Goal: Task Accomplishment & Management: Use online tool/utility

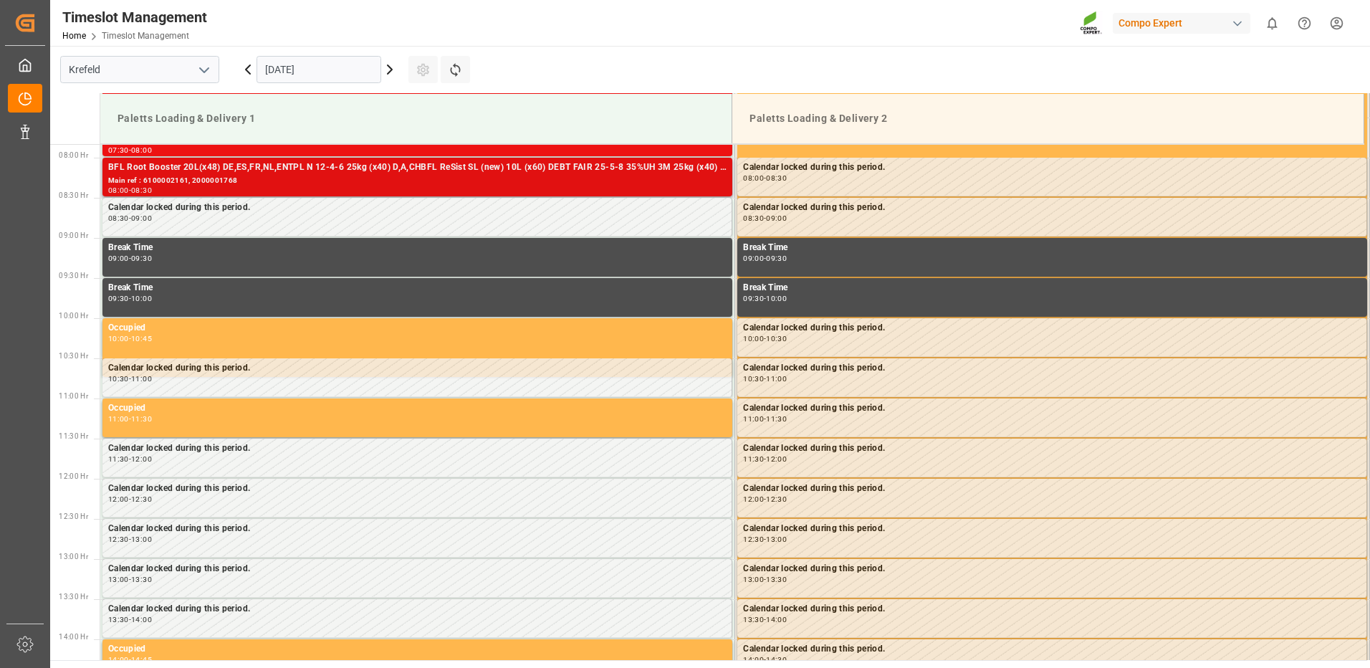
scroll to position [632, 0]
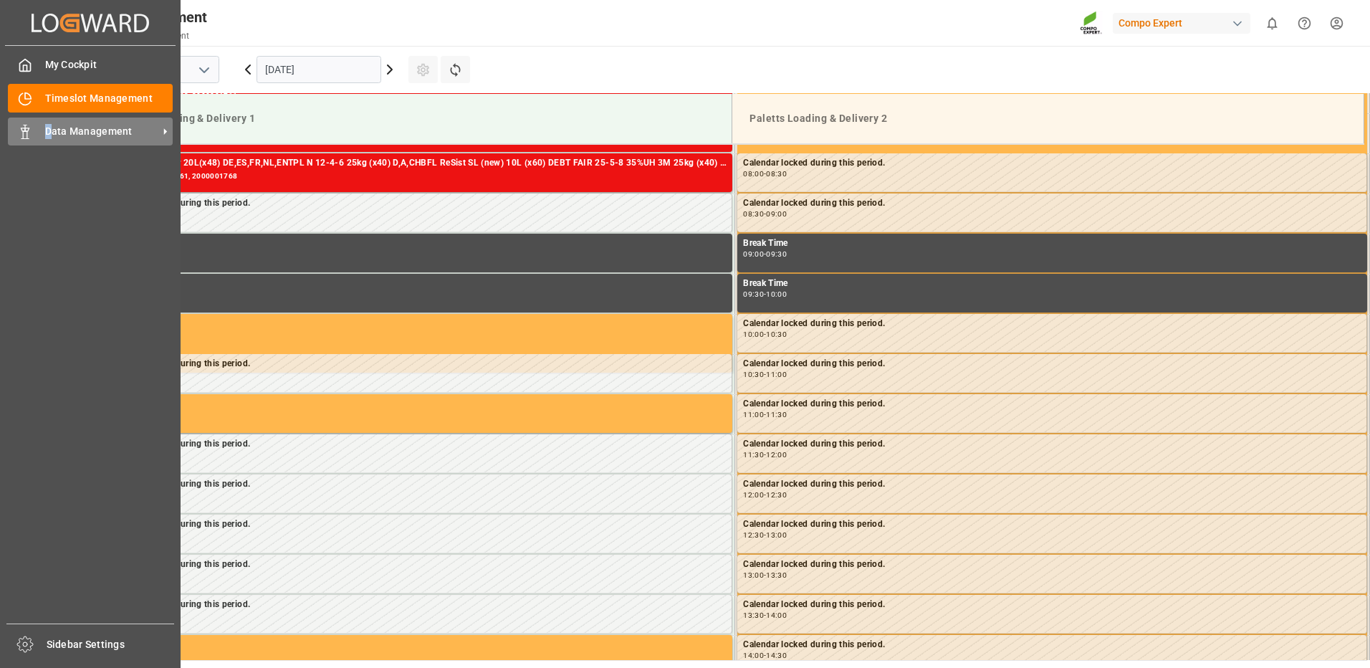
click at [50, 122] on div "Data Management Data Management" at bounding box center [90, 131] width 165 height 28
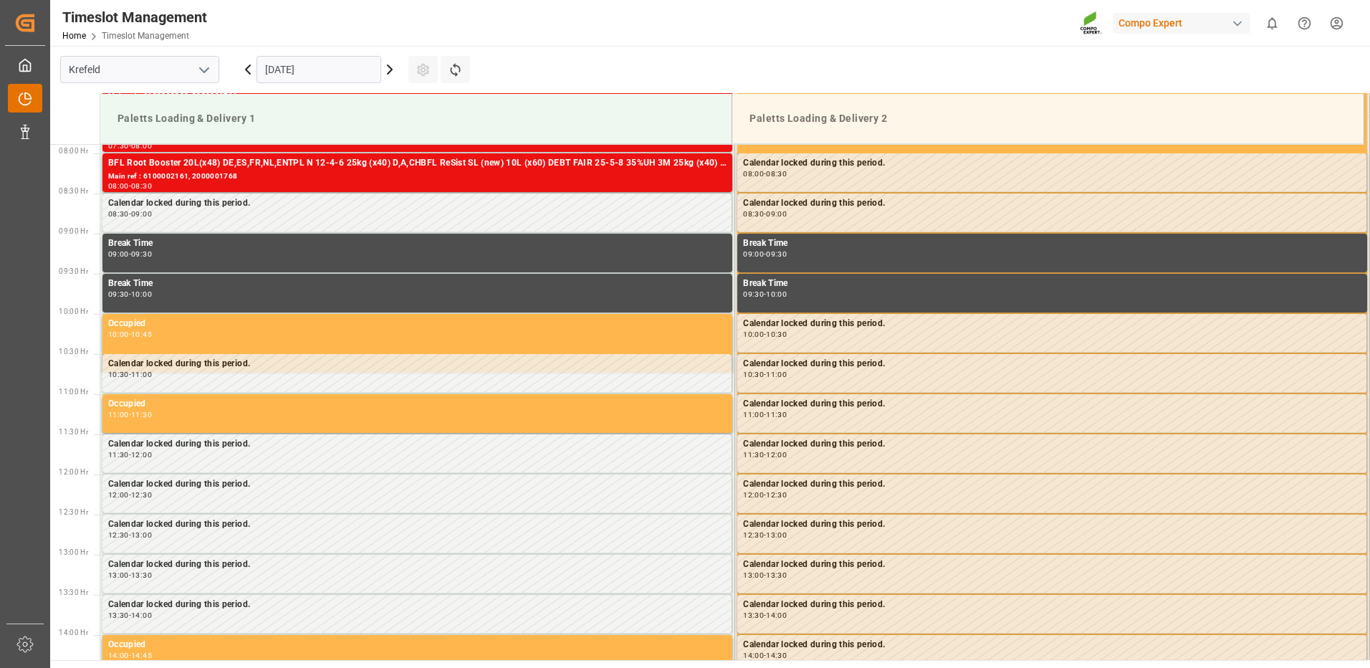
drag, startPoint x: 50, startPoint y: 122, endPoint x: 39, endPoint y: 105, distance: 20.9
click at [39, 105] on div "Timeslot Management Timeslot Management" at bounding box center [25, 98] width 34 height 28
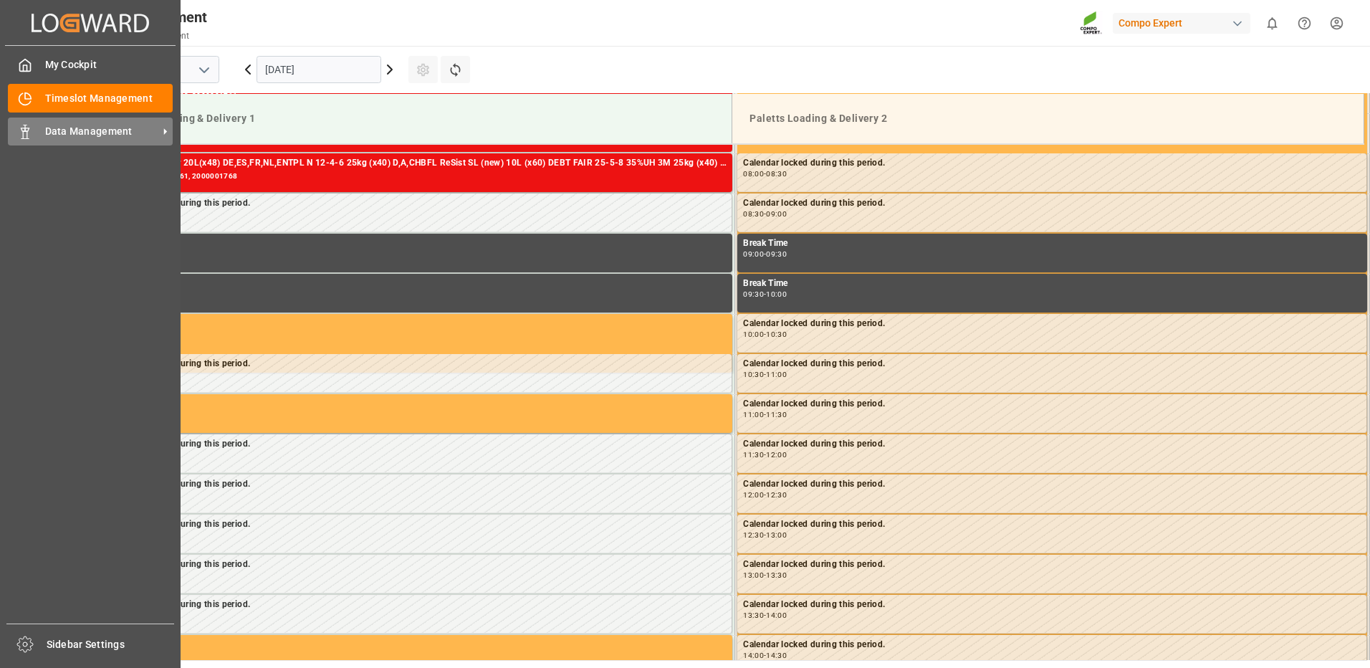
click at [85, 135] on span "Data Management" at bounding box center [101, 131] width 113 height 15
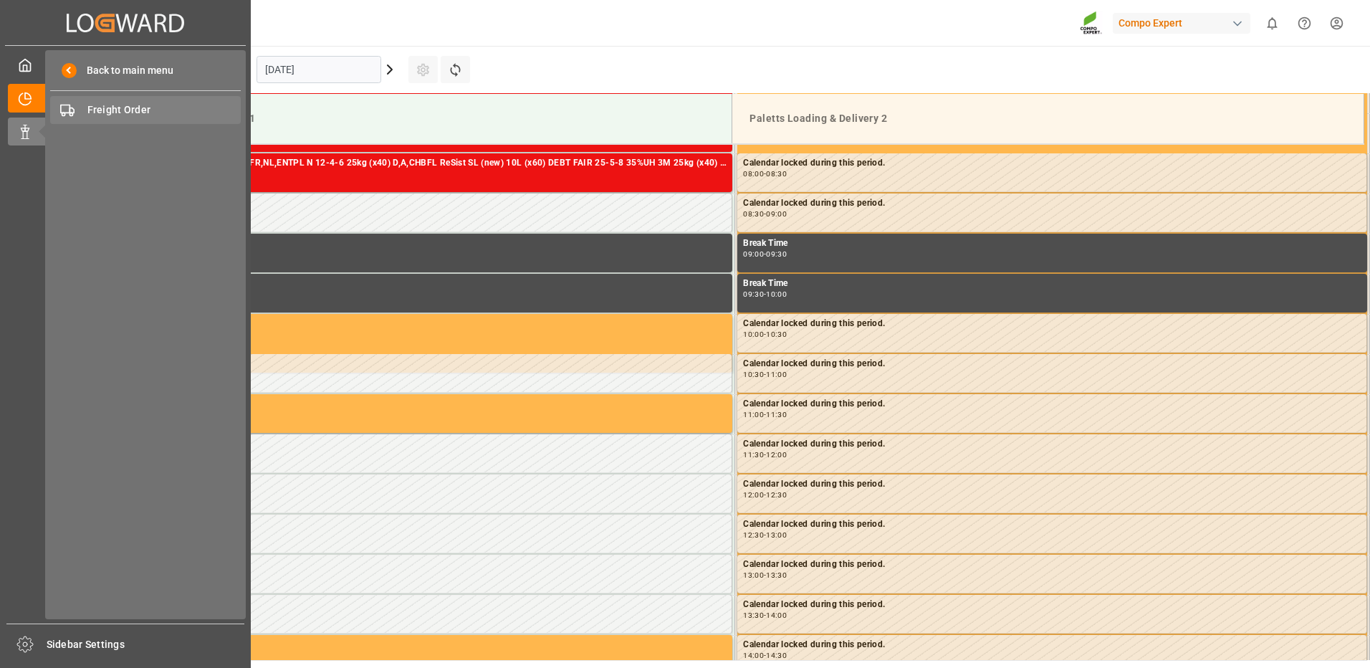
click at [129, 110] on span "Freight Order" at bounding box center [164, 109] width 154 height 15
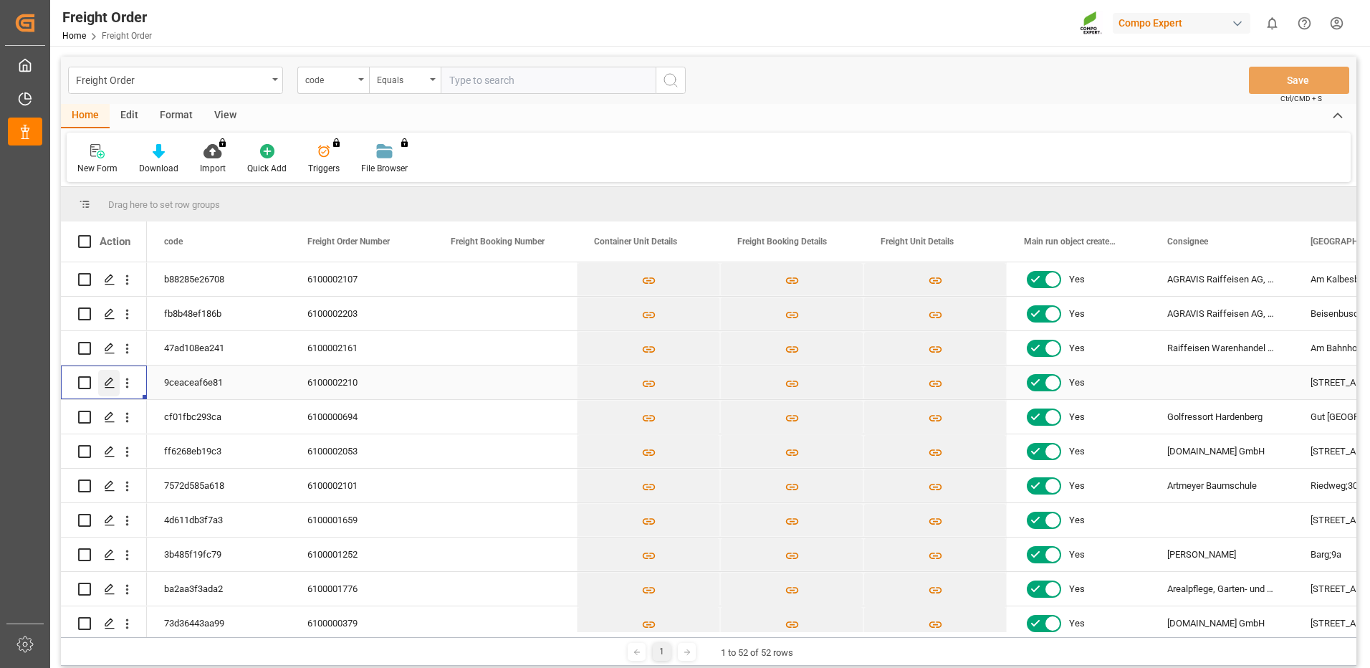
click at [107, 383] on icon "Press SPACE to select this row." at bounding box center [109, 382] width 11 height 11
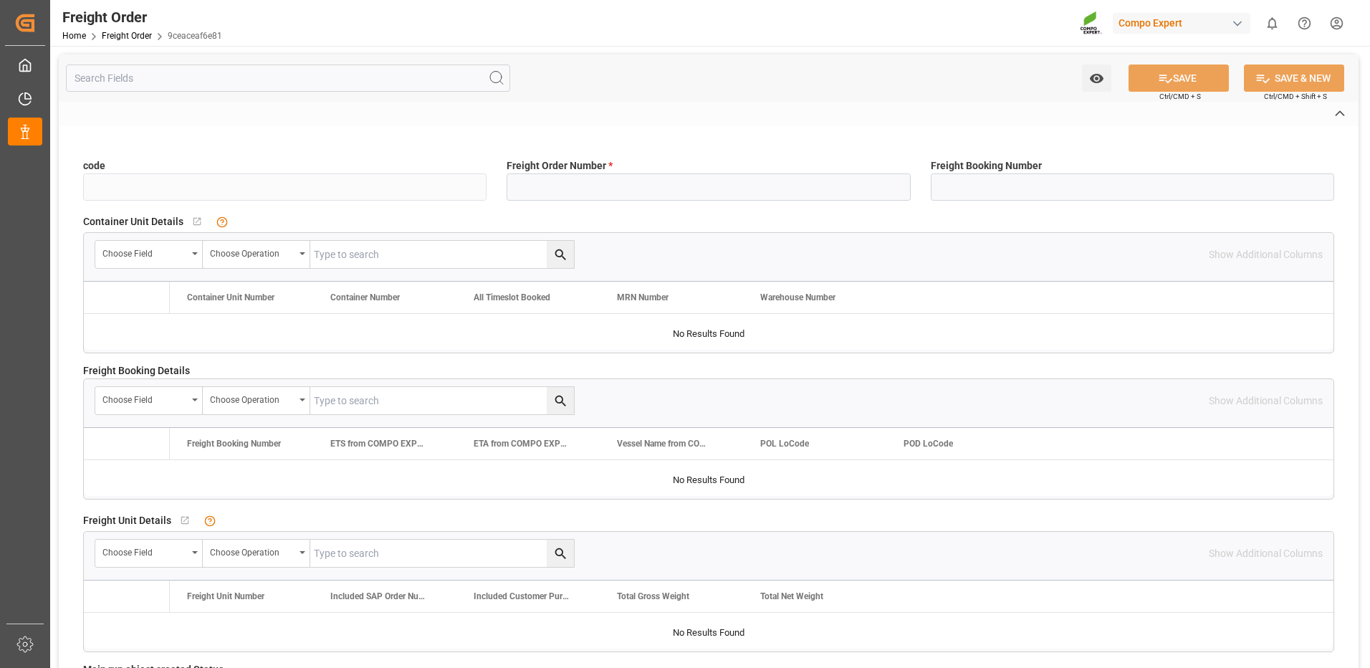
type input "9ceaceaf6e81"
type input "6100002210"
type input "No"
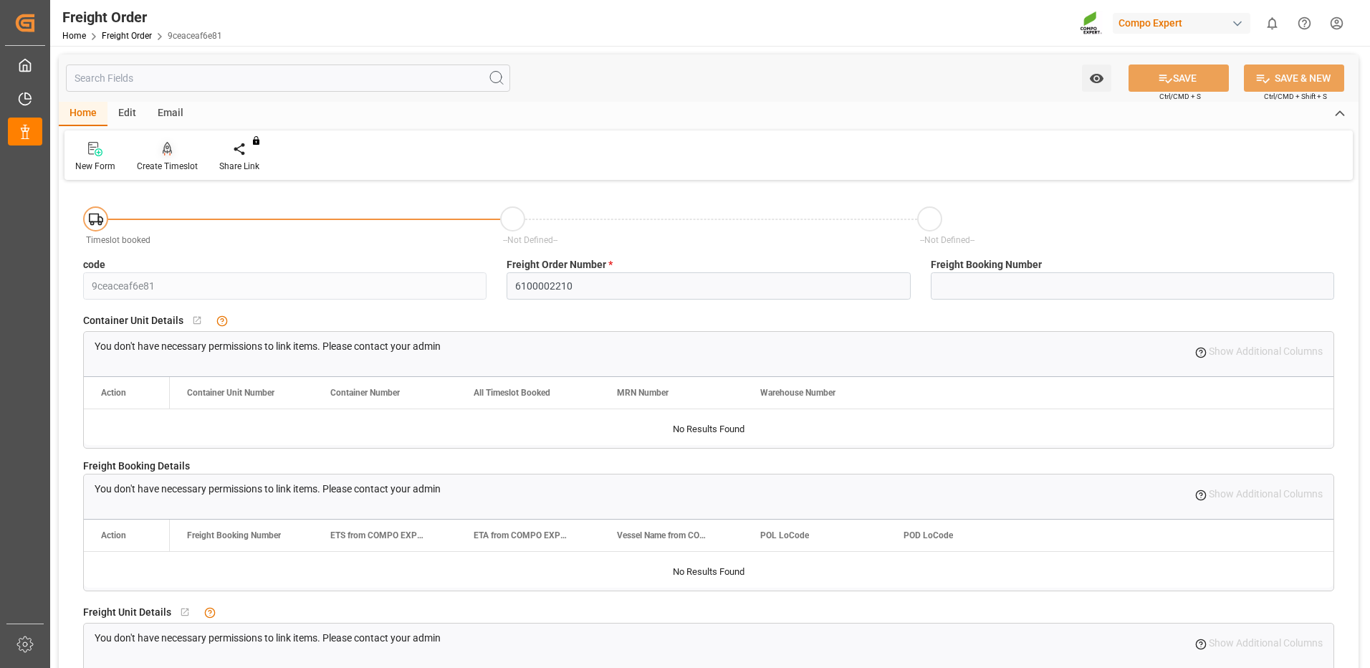
click at [173, 158] on div "Create Timeslot" at bounding box center [167, 157] width 82 height 32
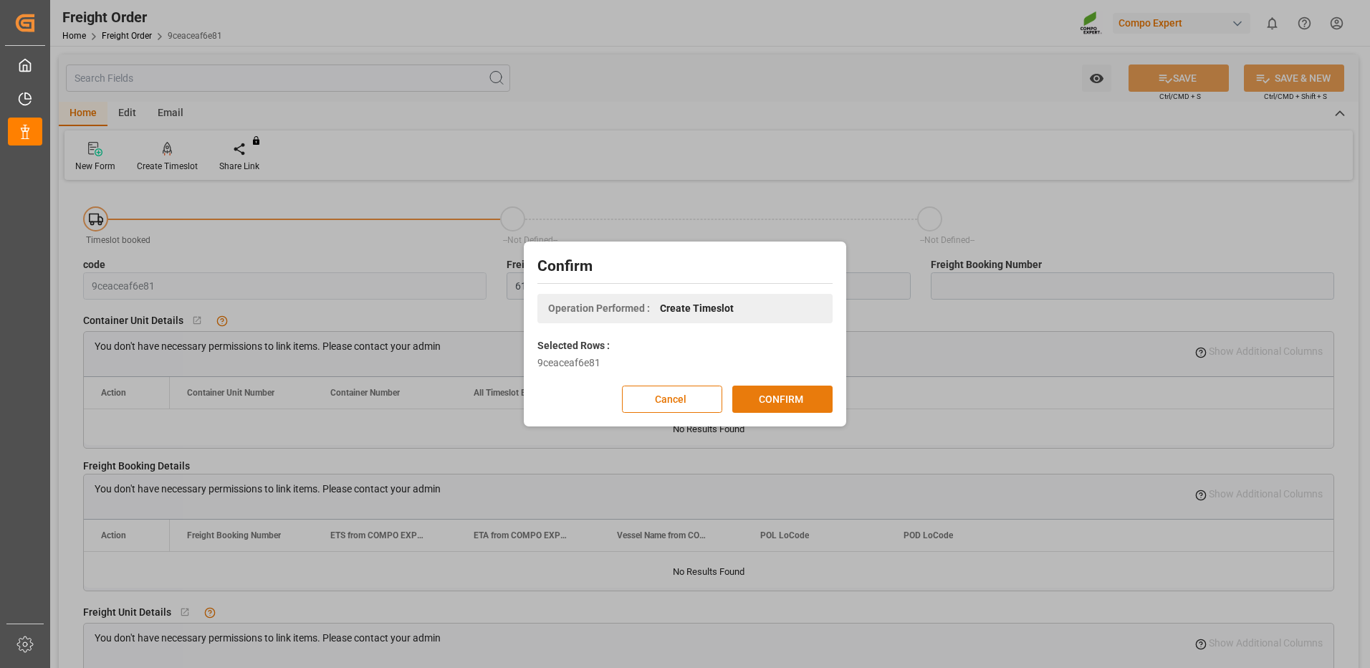
click at [756, 394] on button "CONFIRM" at bounding box center [782, 398] width 100 height 27
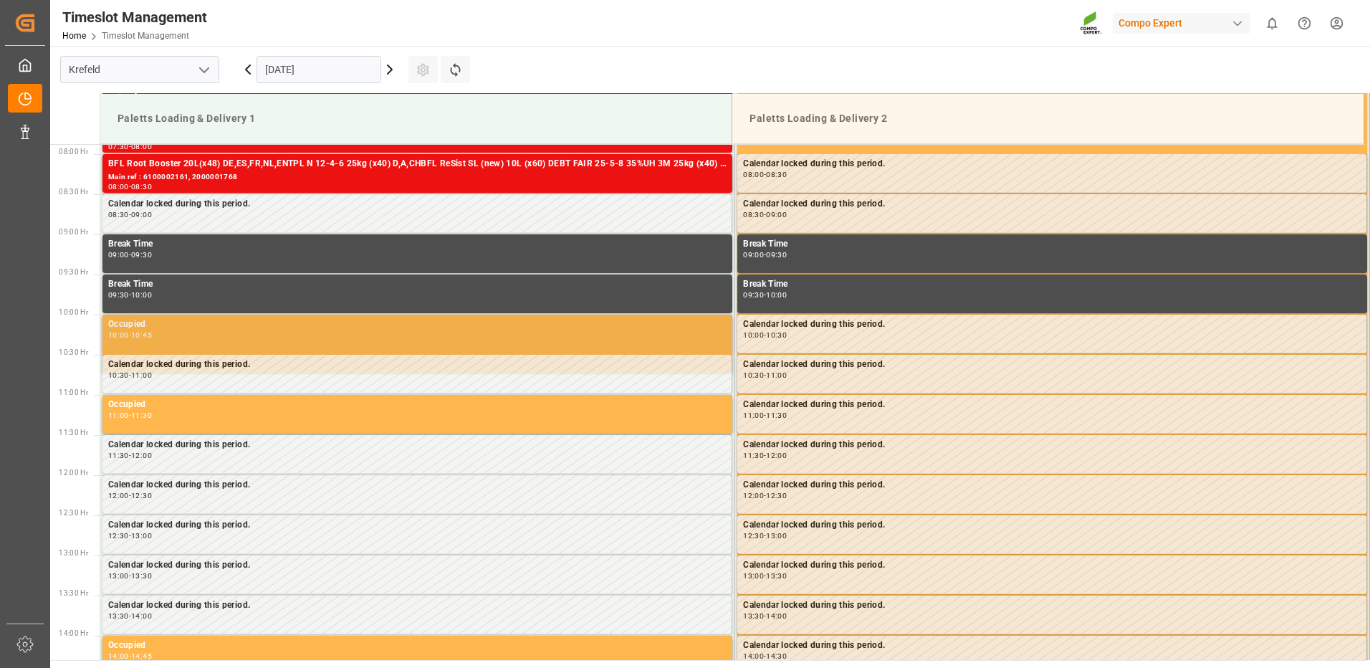
scroll to position [632, 0]
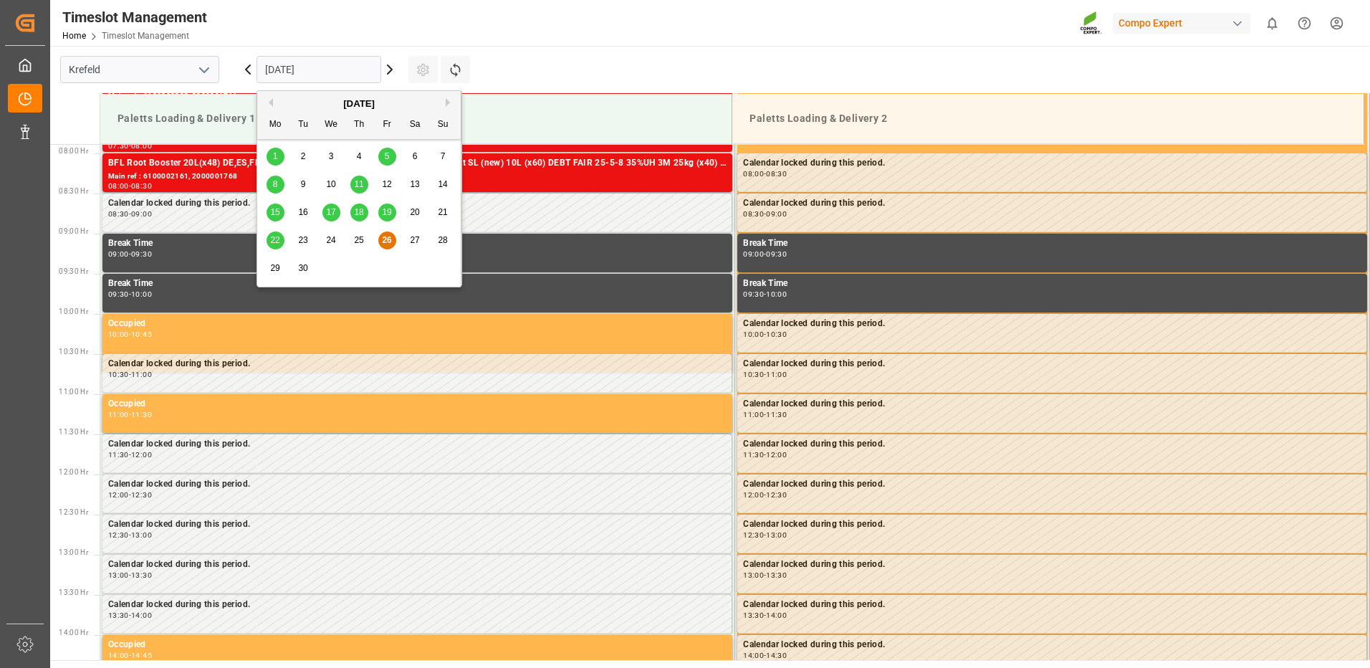
click at [352, 74] on input "[DATE]" at bounding box center [318, 69] width 125 height 27
click at [276, 267] on span "29" at bounding box center [274, 268] width 9 height 10
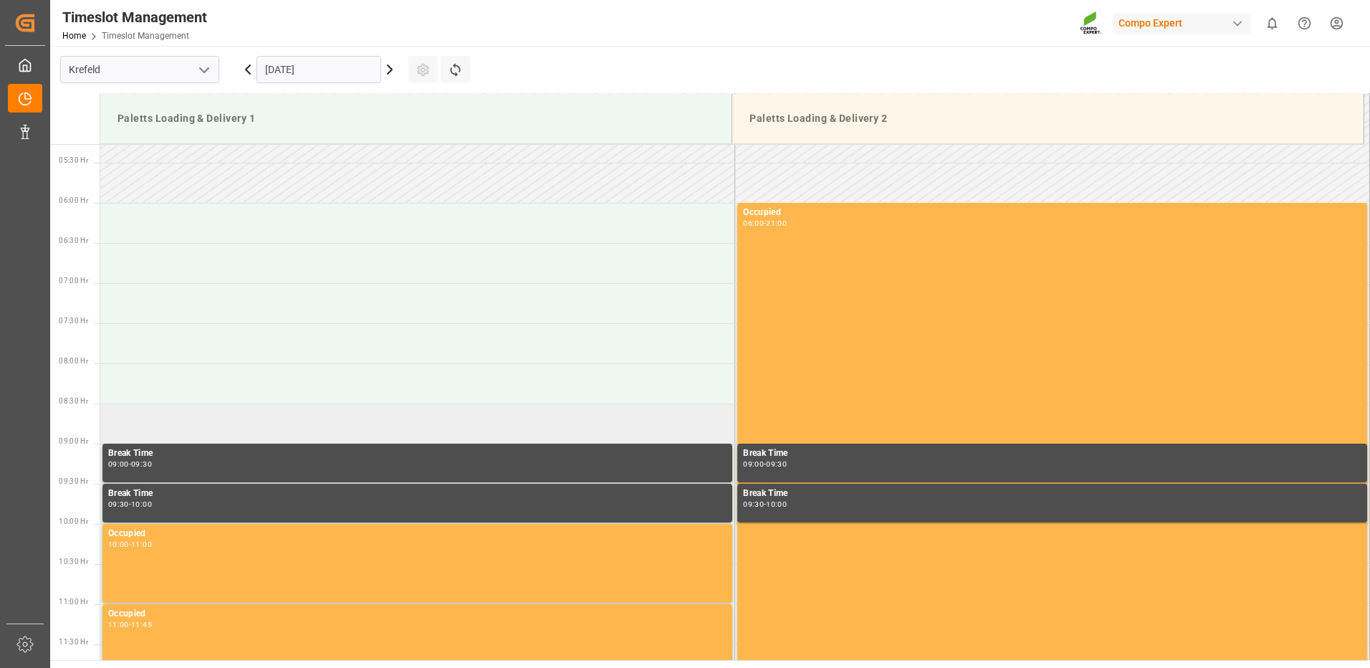
scroll to position [418, 0]
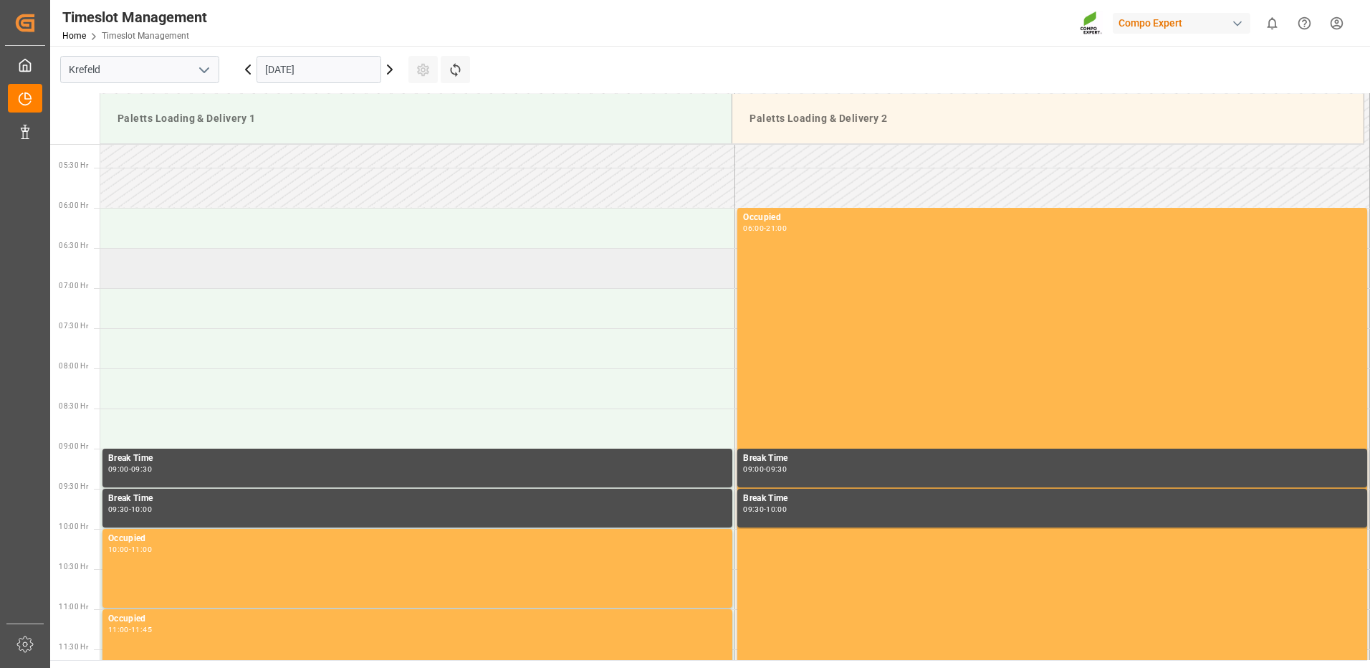
click at [162, 276] on td at bounding box center [417, 268] width 635 height 40
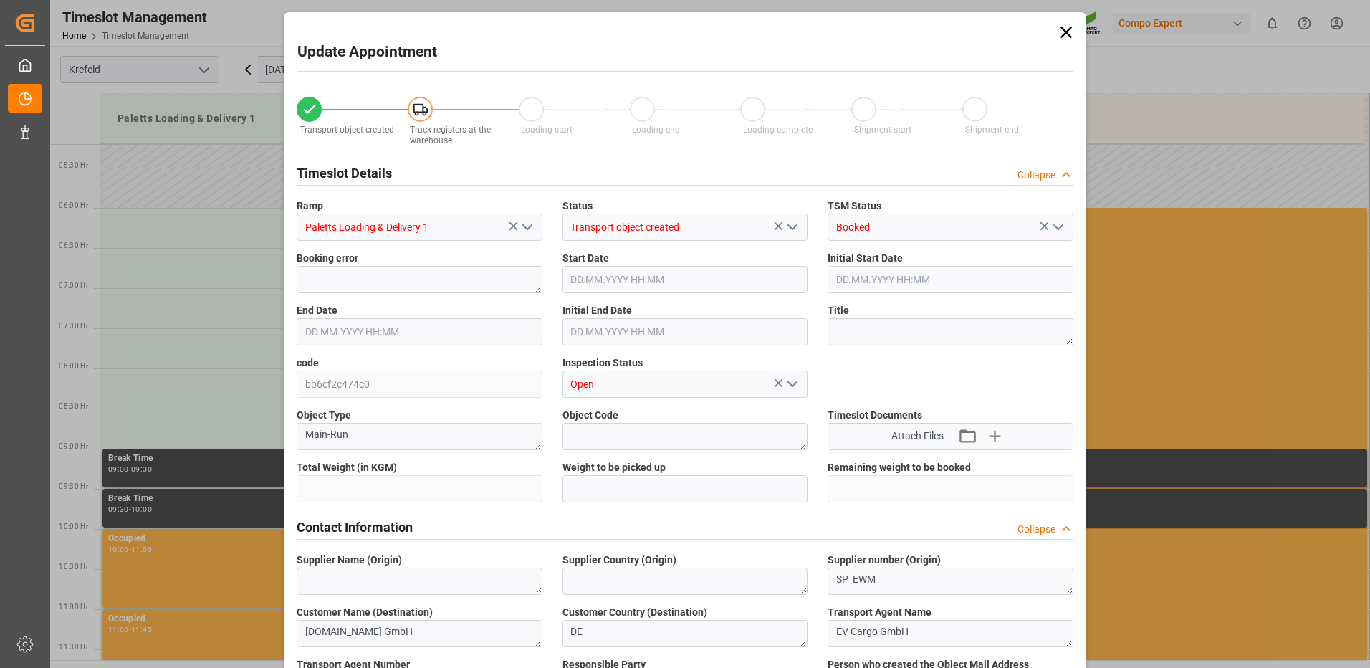
type input "48784"
type input "0"
type input "29.09.2025 06:30"
type input "29.09.2025 07:00"
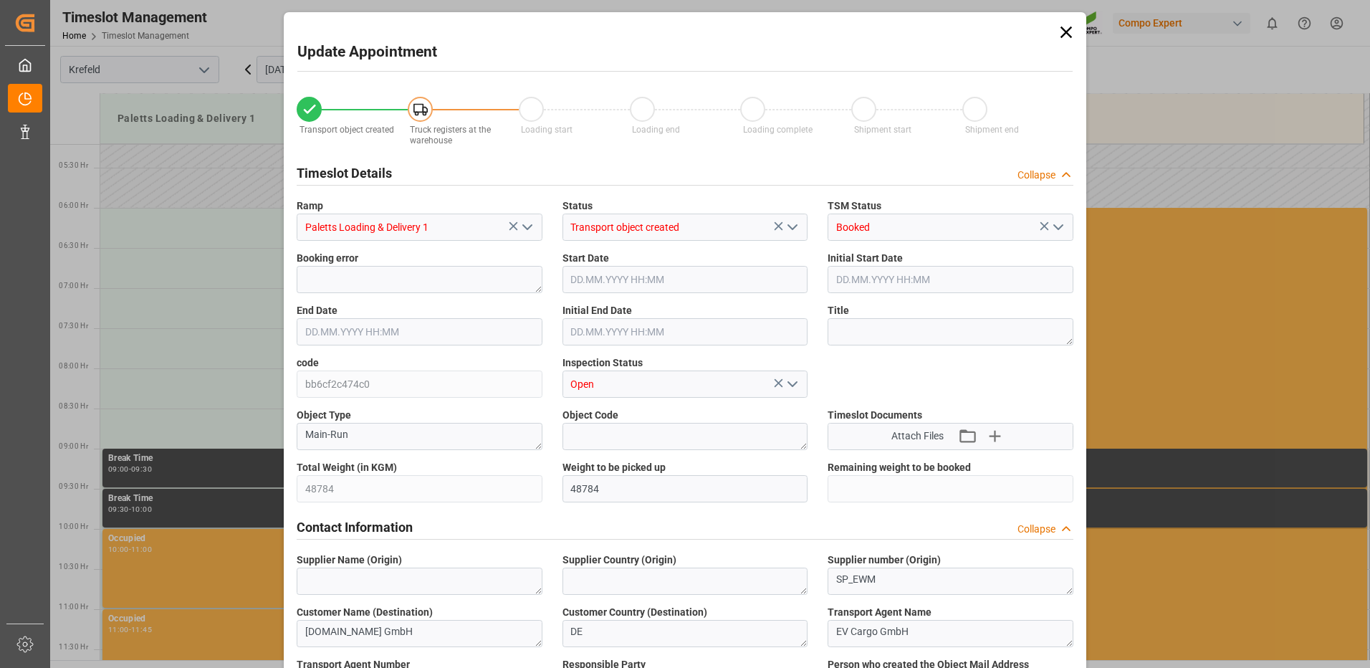
type input "24.09.2025 13:16"
type input "26.09.2025 06:39"
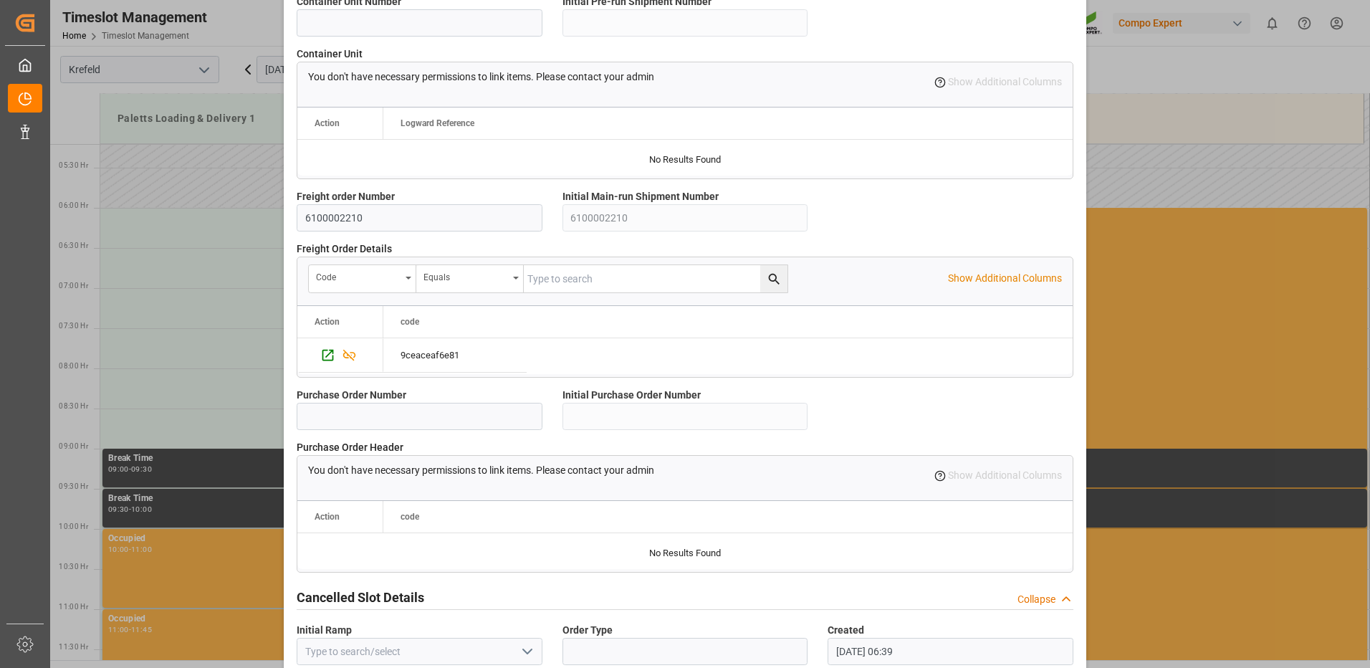
scroll to position [1218, 0]
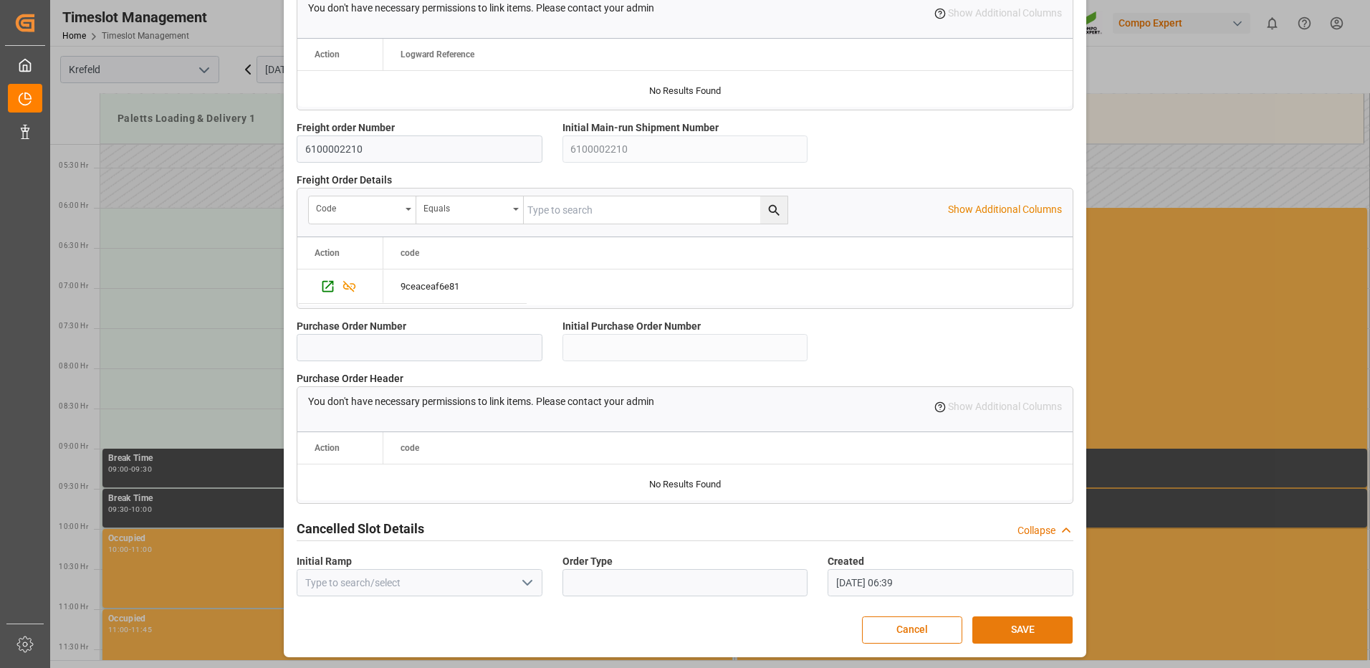
click at [1009, 618] on button "SAVE" at bounding box center [1022, 629] width 100 height 27
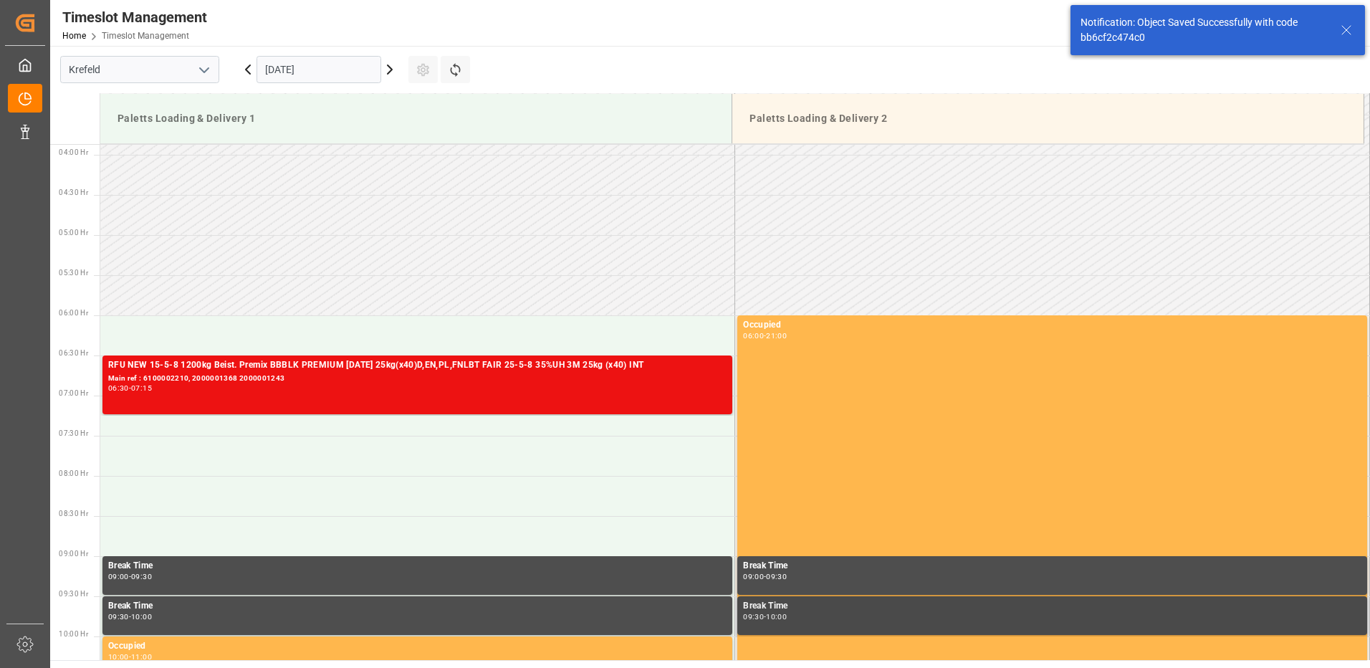
scroll to position [392, 0]
